Goal: Task Accomplishment & Management: Manage account settings

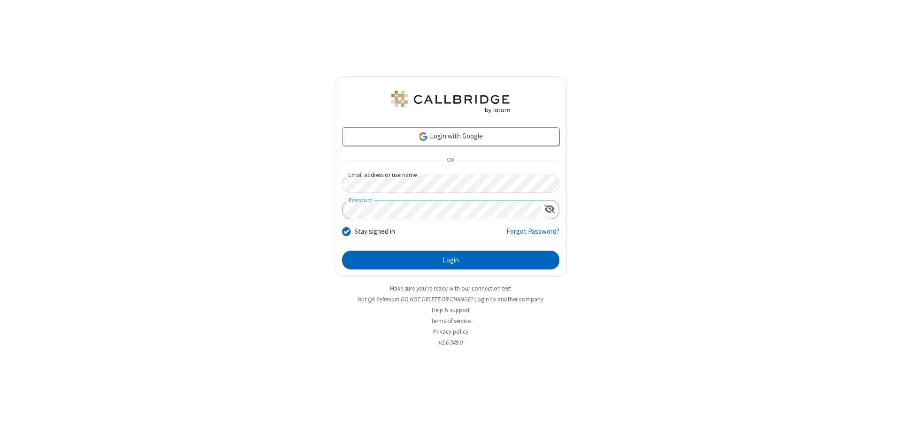
click at [451, 260] on button "Login" at bounding box center [450, 260] width 217 height 19
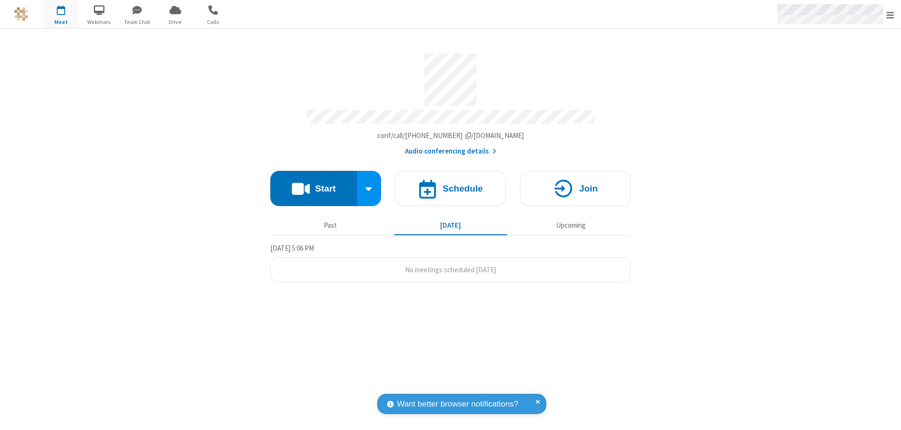
click at [890, 15] on span "Open menu" at bounding box center [891, 14] width 8 height 9
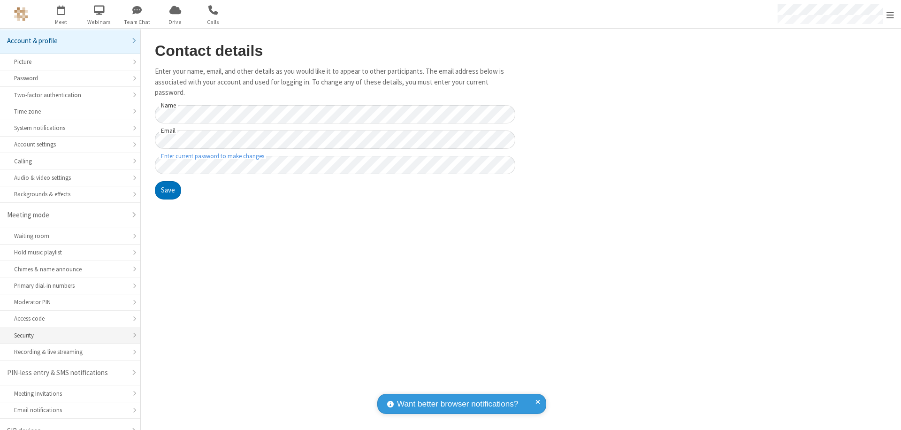
click at [67, 331] on div "Security" at bounding box center [70, 335] width 112 height 9
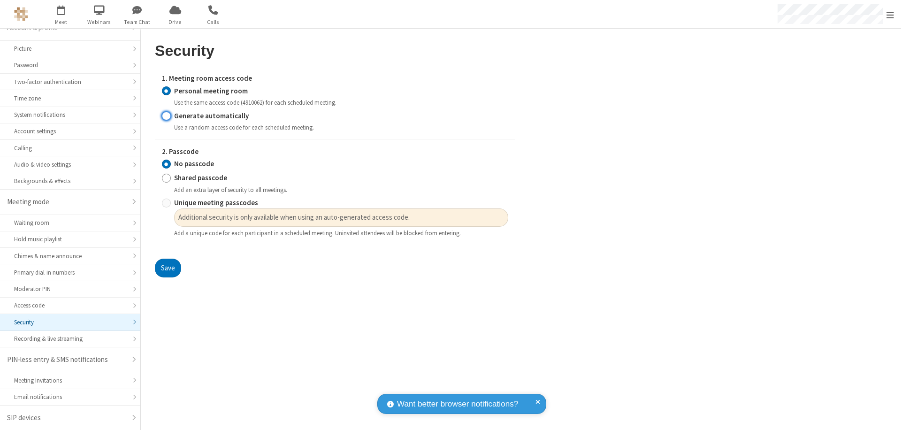
click at [166, 115] on input "Generate automatically" at bounding box center [166, 116] width 9 height 10
radio input "true"
click at [166, 164] on input "No passcode" at bounding box center [166, 164] width 9 height 10
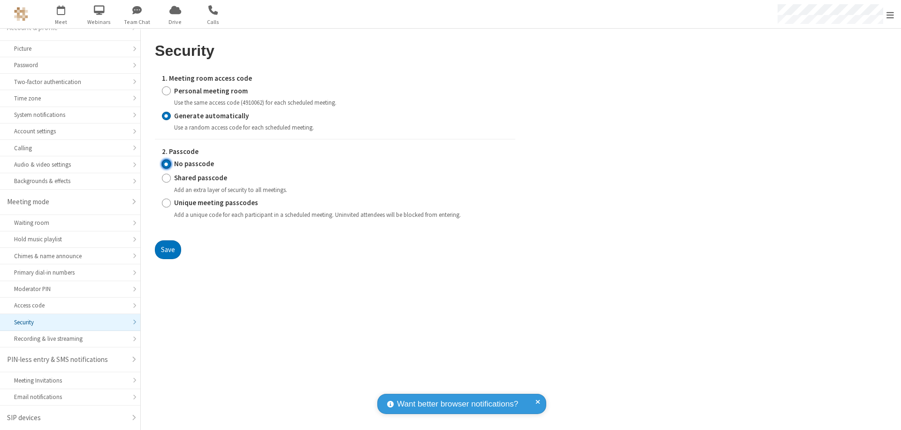
click at [168, 249] on button "Save" at bounding box center [168, 249] width 26 height 19
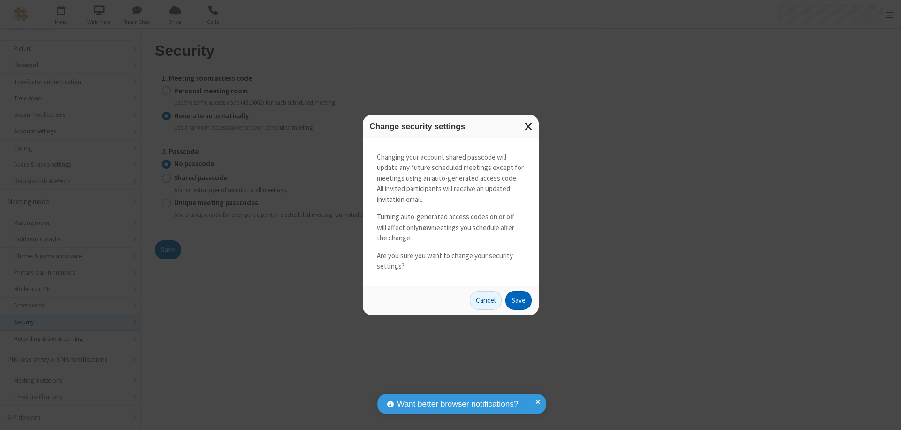
click at [518, 300] on button "Save" at bounding box center [519, 300] width 26 height 19
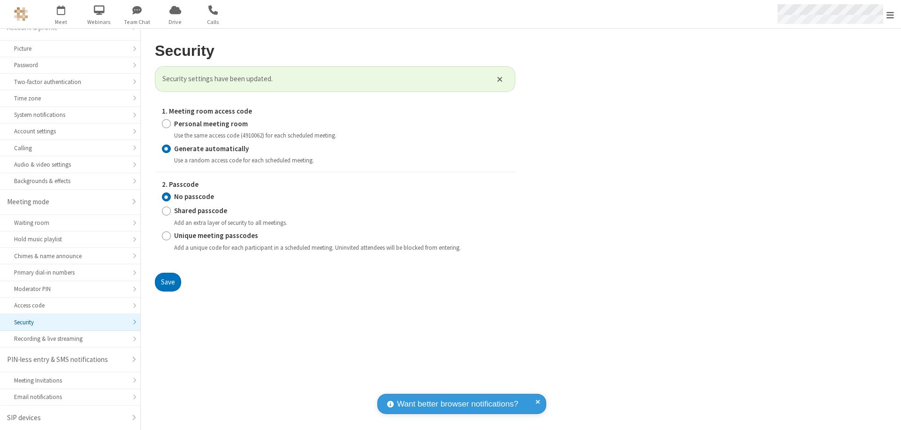
click at [890, 15] on span "Open menu" at bounding box center [891, 14] width 8 height 9
click at [61, 14] on span "button" at bounding box center [61, 10] width 35 height 16
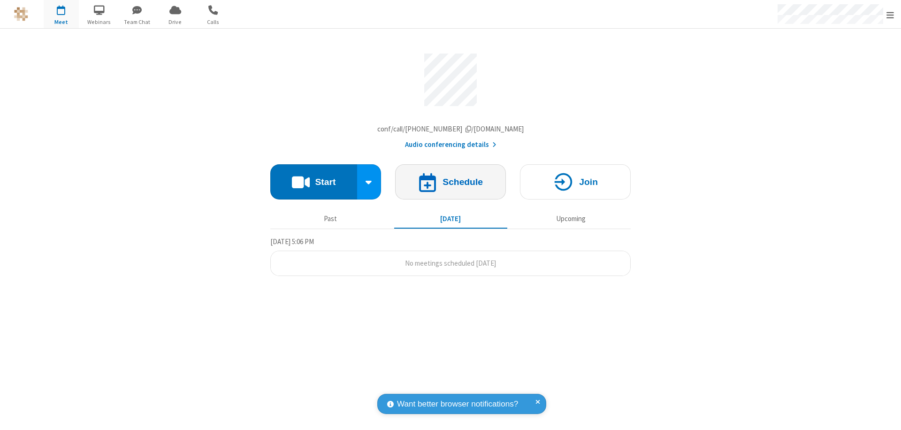
click at [451, 184] on h4 "Schedule" at bounding box center [463, 181] width 40 height 9
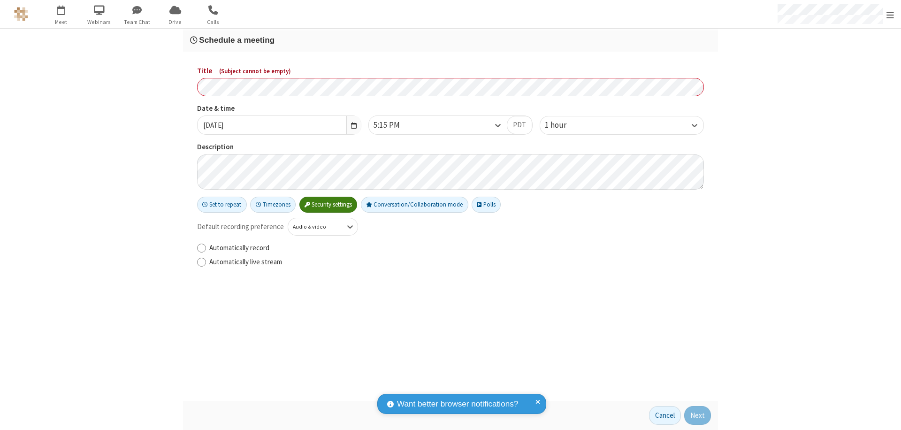
click at [451, 40] on h3 "Schedule a meeting" at bounding box center [450, 40] width 521 height 9
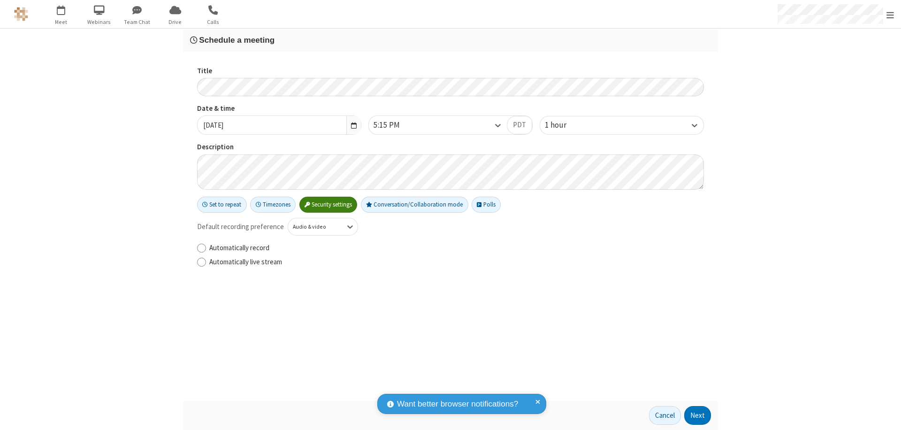
click at [698, 415] on button "Next" at bounding box center [697, 415] width 27 height 19
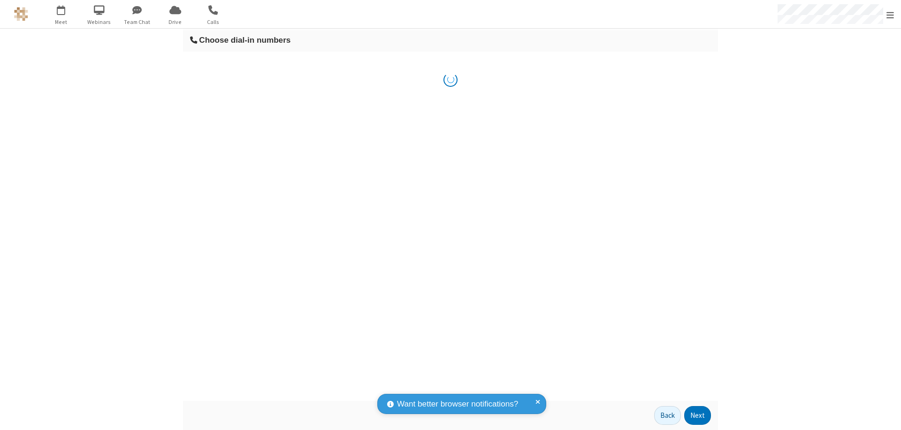
click at [698, 415] on button "Next" at bounding box center [697, 415] width 27 height 19
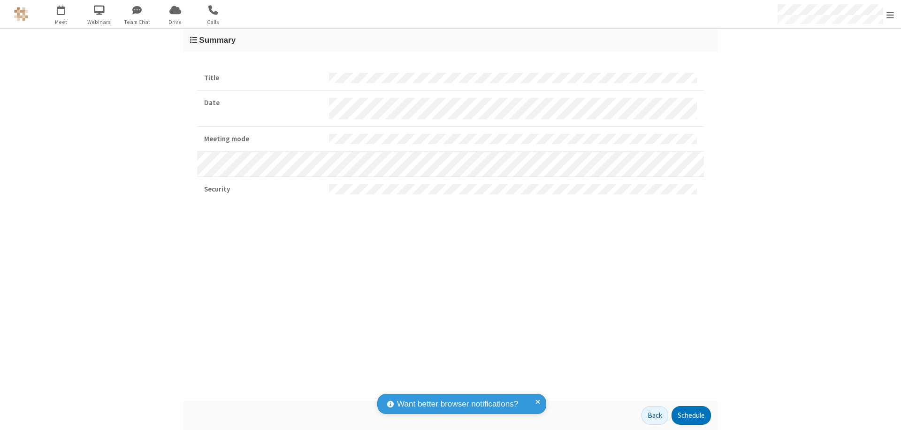
click at [691, 415] on button "Schedule" at bounding box center [691, 415] width 39 height 19
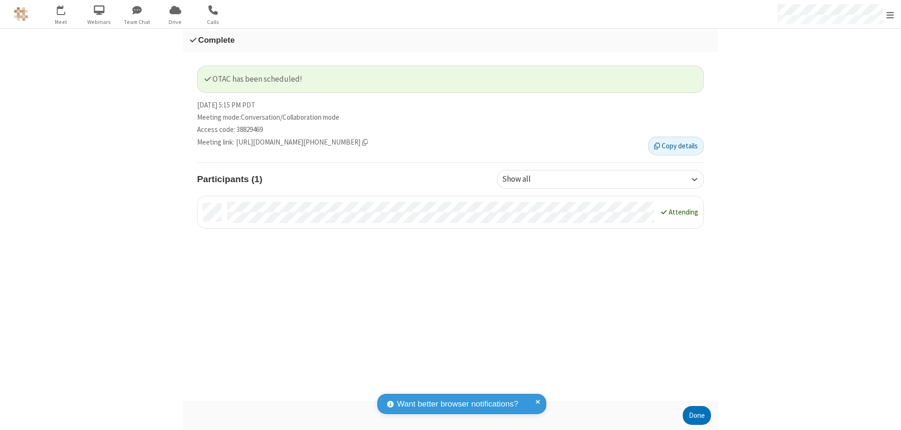
click at [697, 415] on button "Done" at bounding box center [697, 415] width 28 height 19
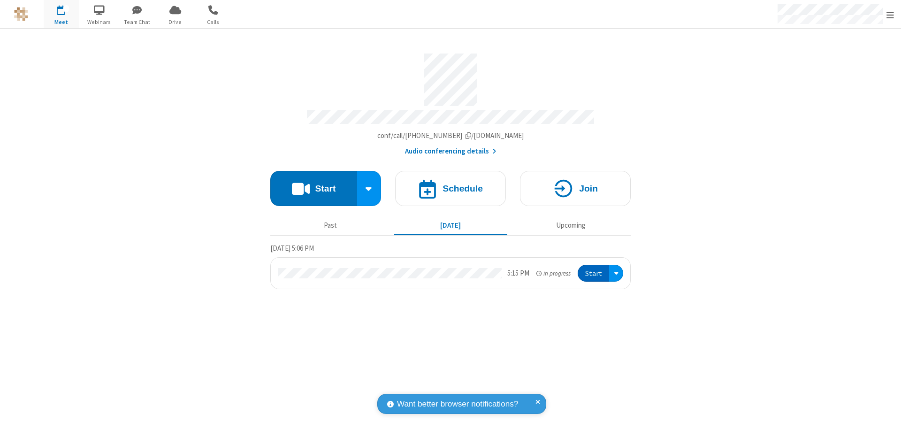
click at [594, 269] on button "Start" at bounding box center [593, 273] width 31 height 17
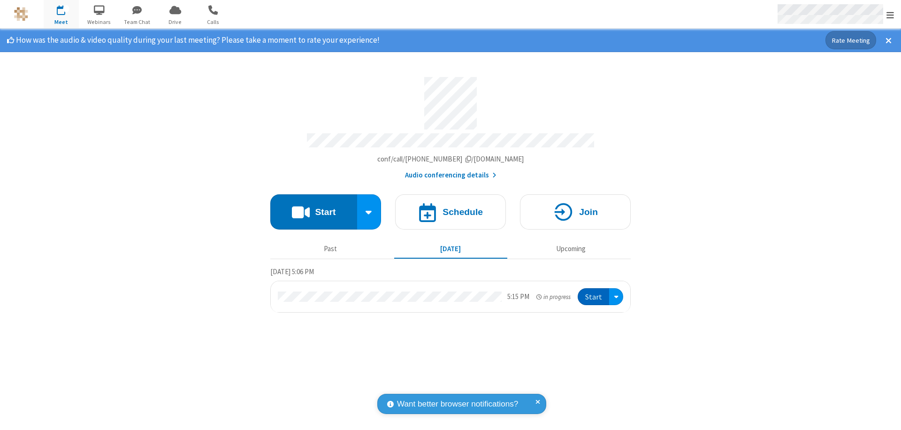
click at [890, 15] on span "Open menu" at bounding box center [891, 14] width 8 height 9
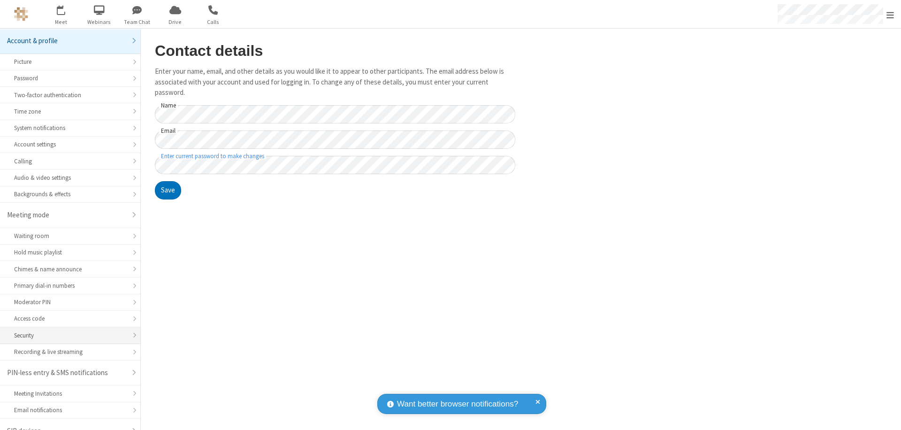
click at [67, 331] on div "Security" at bounding box center [70, 335] width 112 height 9
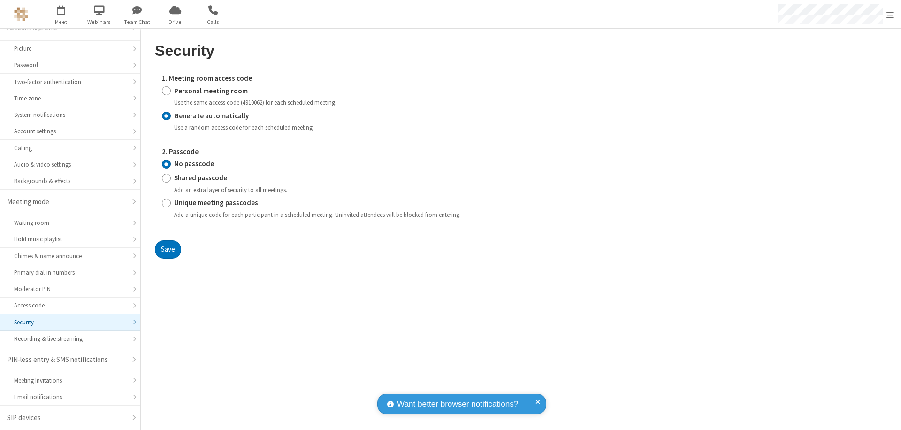
click at [166, 91] on input "Personal meeting room" at bounding box center [166, 91] width 9 height 10
radio input "true"
click at [166, 164] on input "No passcode" at bounding box center [166, 164] width 9 height 10
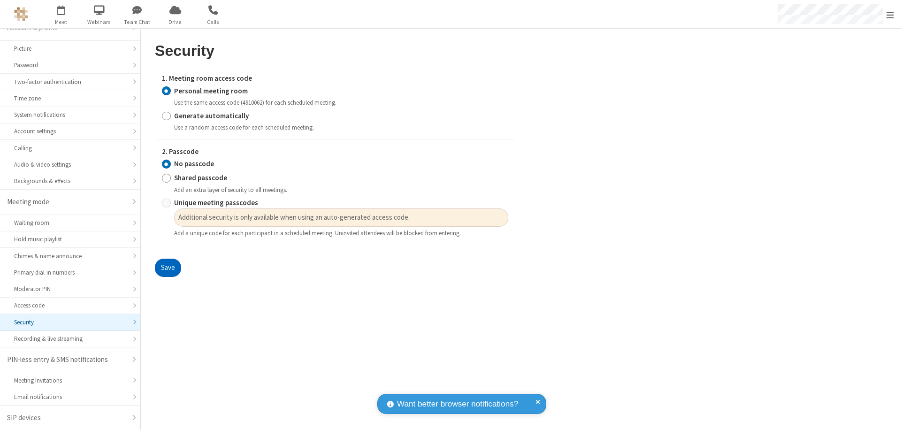
click at [168, 268] on button "Save" at bounding box center [168, 268] width 26 height 19
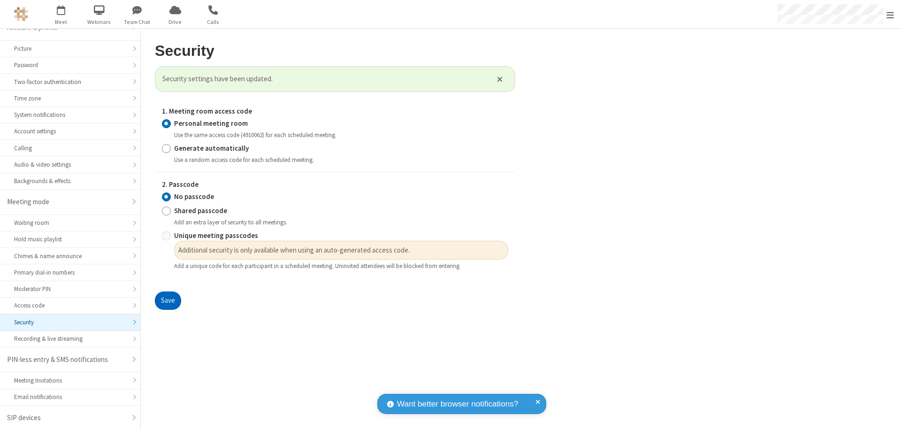
click at [890, 14] on span "Open menu" at bounding box center [891, 14] width 8 height 9
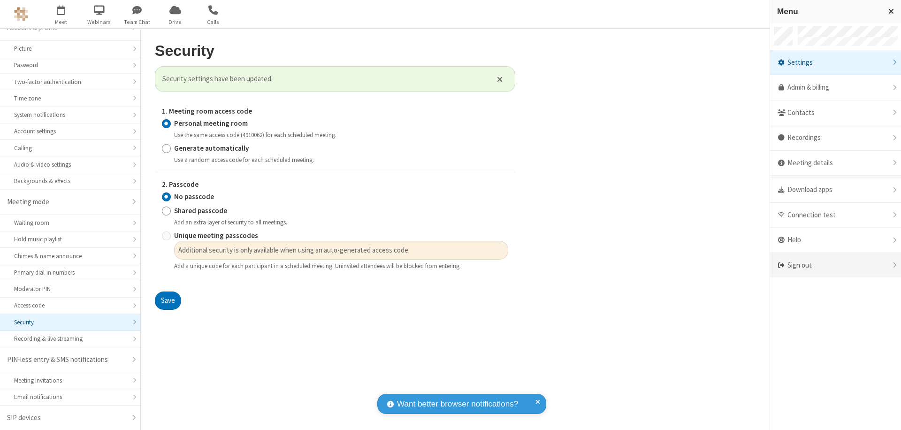
click at [850, 265] on div "Sign out" at bounding box center [835, 265] width 131 height 25
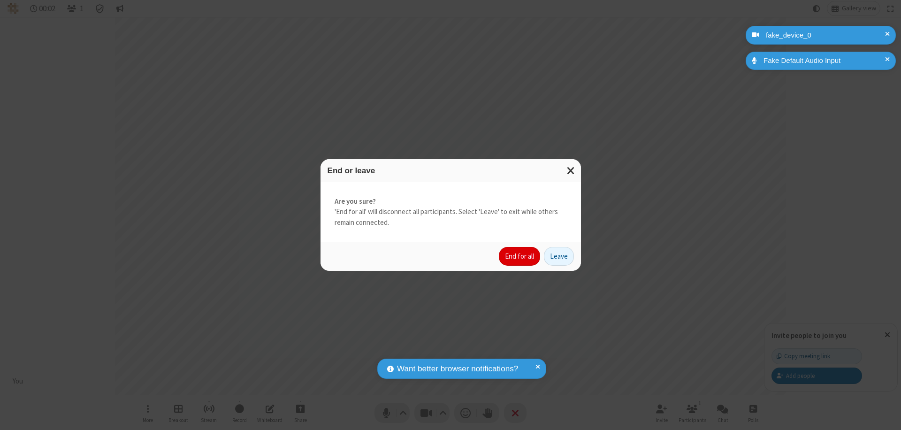
click at [520, 256] on button "End for all" at bounding box center [519, 256] width 41 height 19
